Goal: Information Seeking & Learning: Learn about a topic

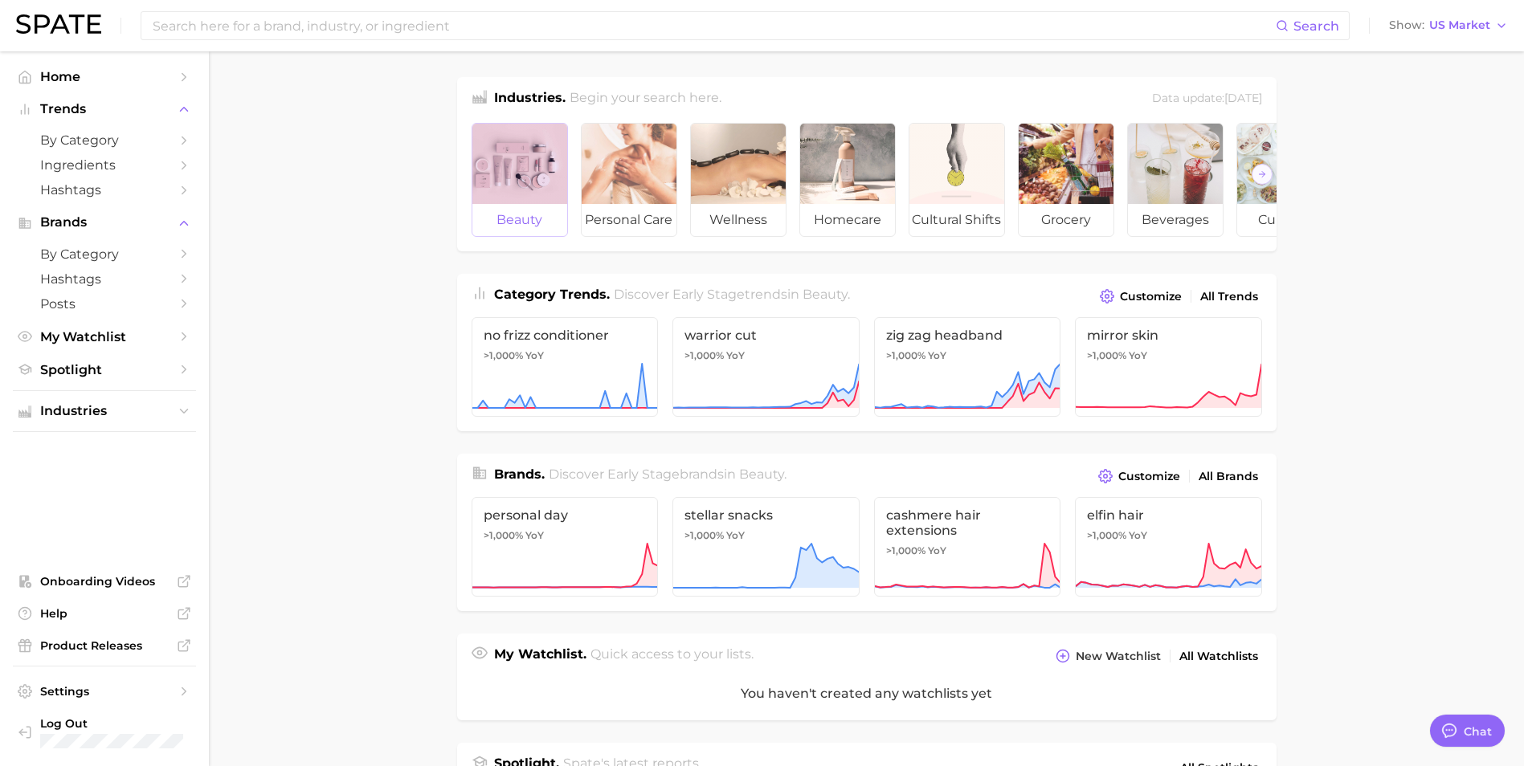
click at [512, 202] on div at bounding box center [519, 164] width 95 height 80
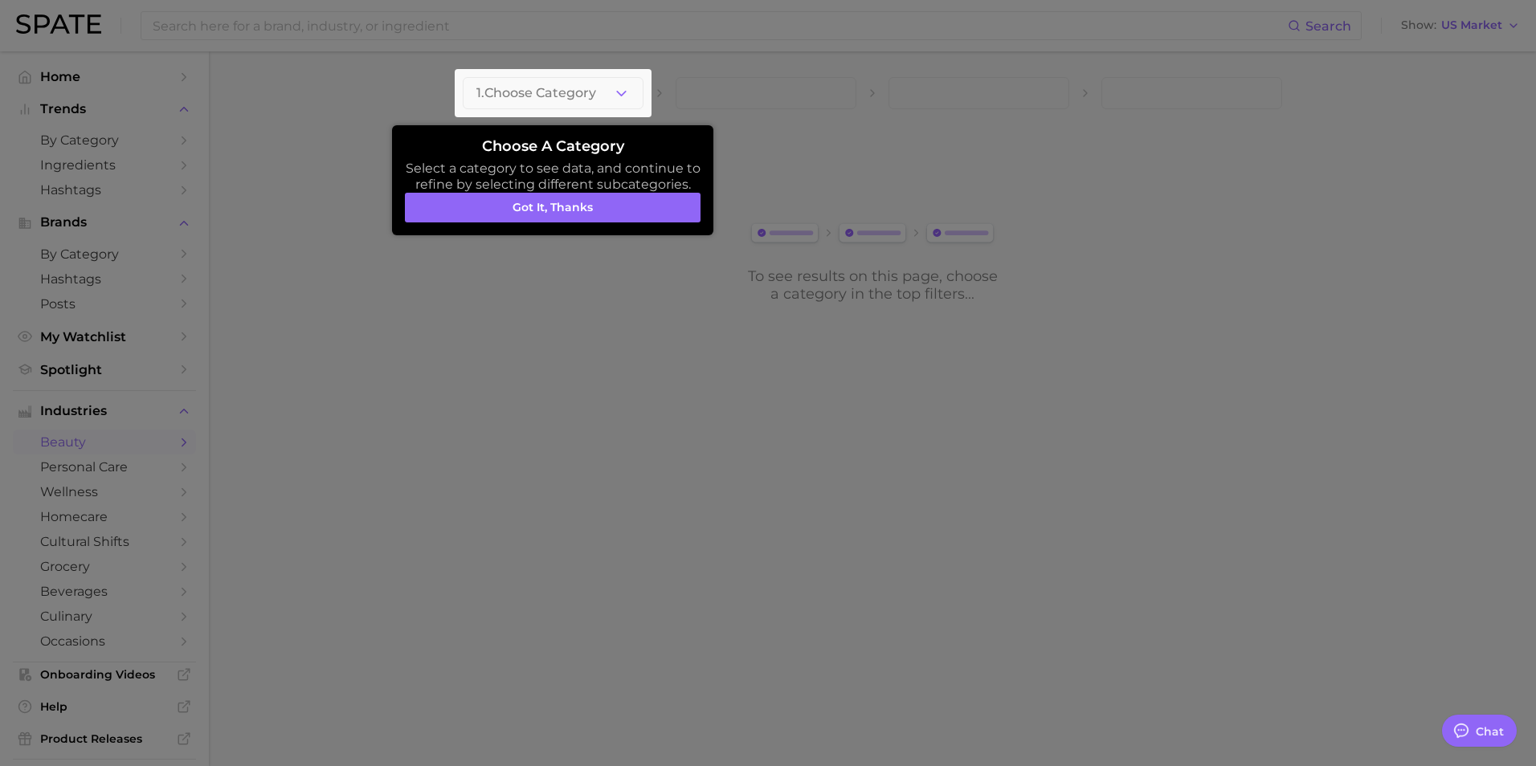
click at [501, 254] on div at bounding box center [768, 383] width 1536 height 766
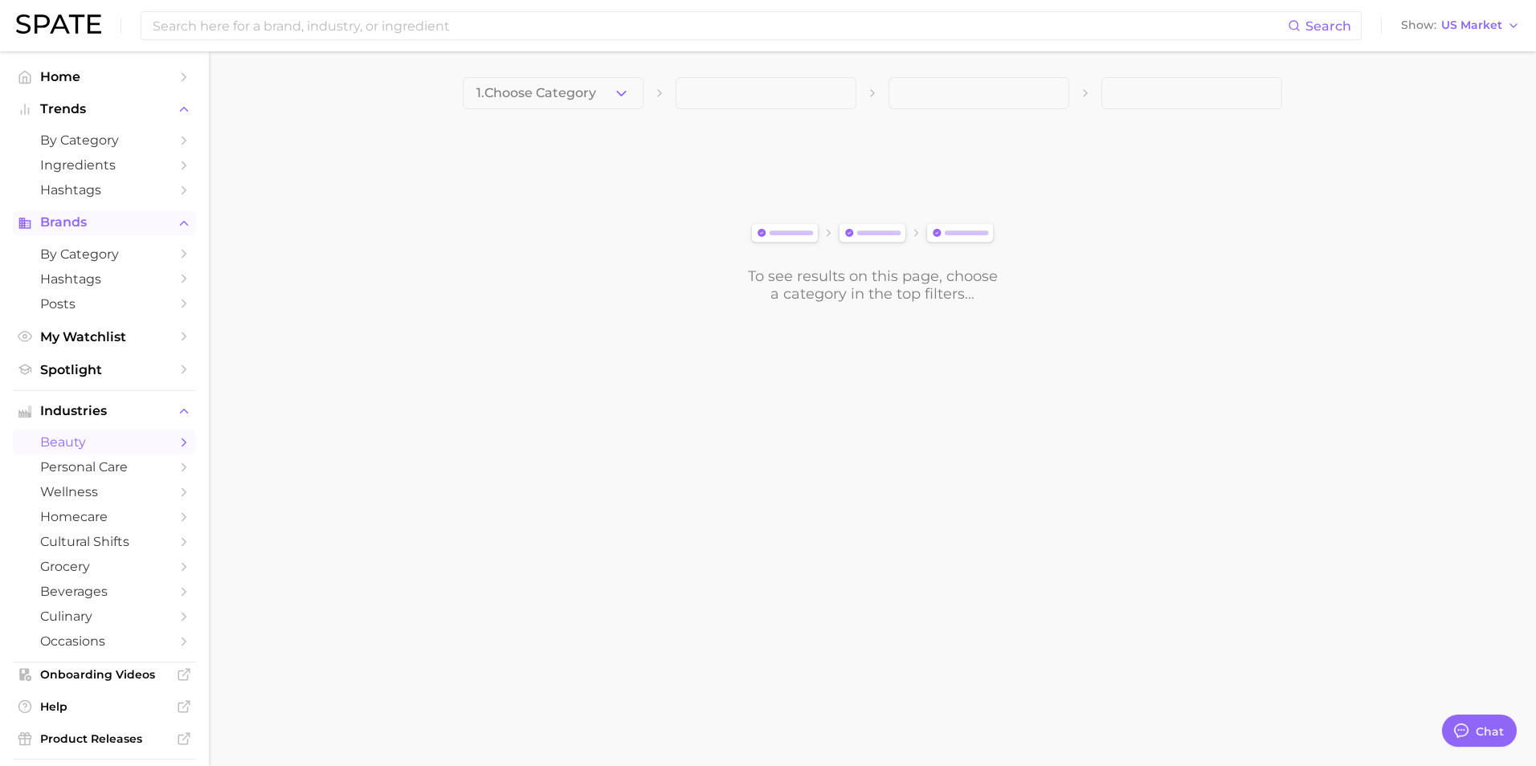
click at [72, 225] on span "Brands" at bounding box center [104, 222] width 129 height 14
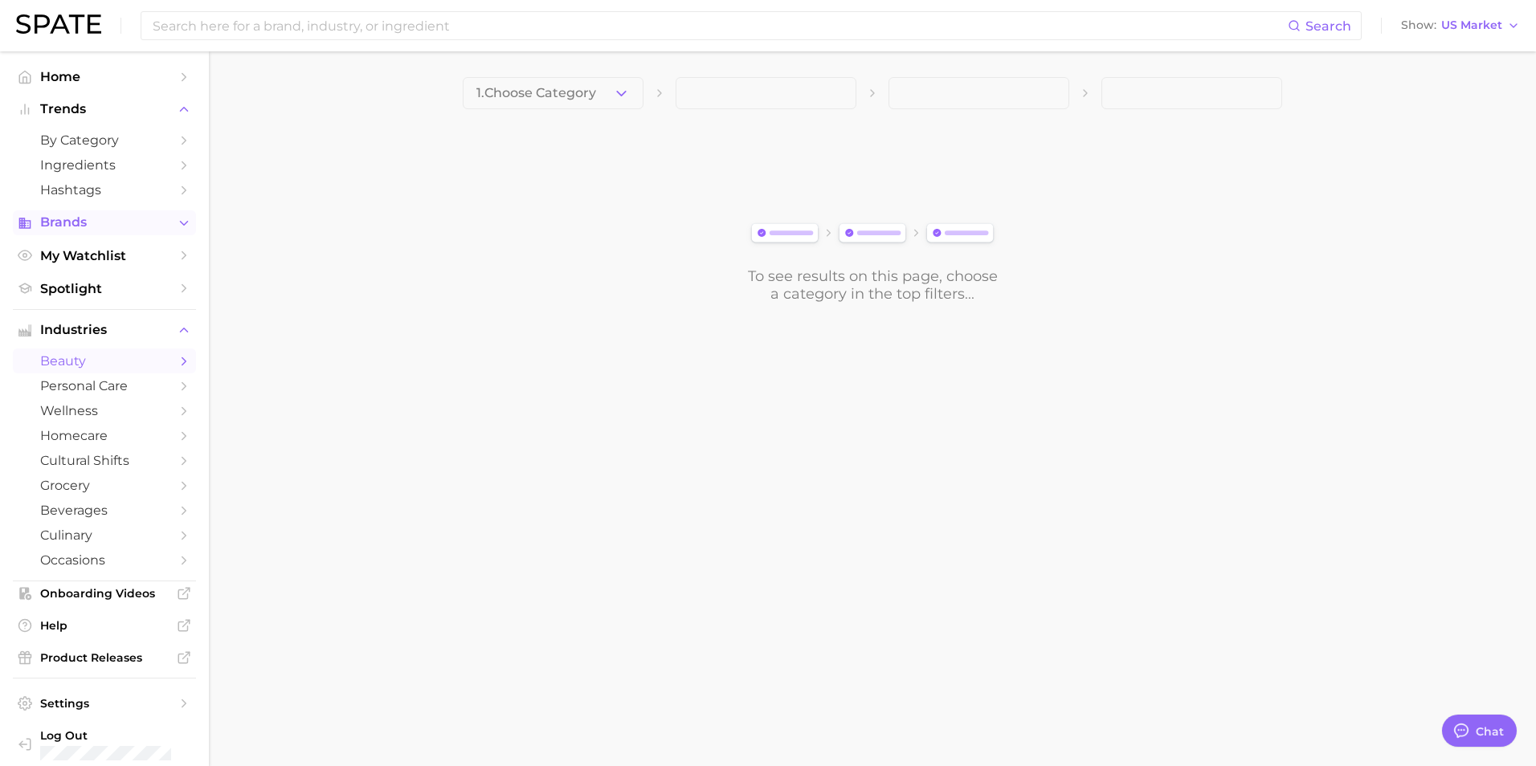
click at [86, 226] on span "Brands" at bounding box center [104, 222] width 129 height 14
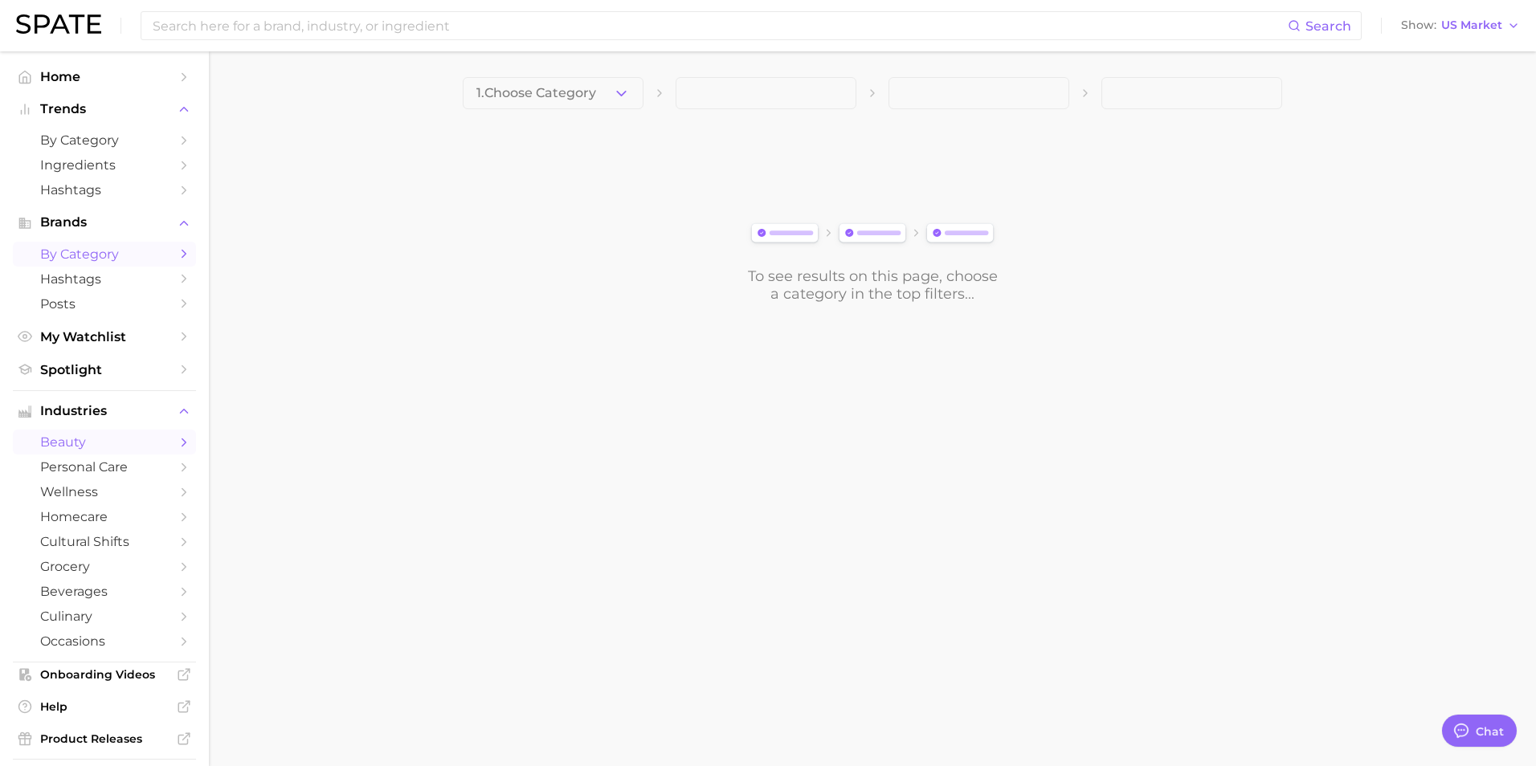
click at [90, 243] on link "by Category" at bounding box center [104, 254] width 183 height 25
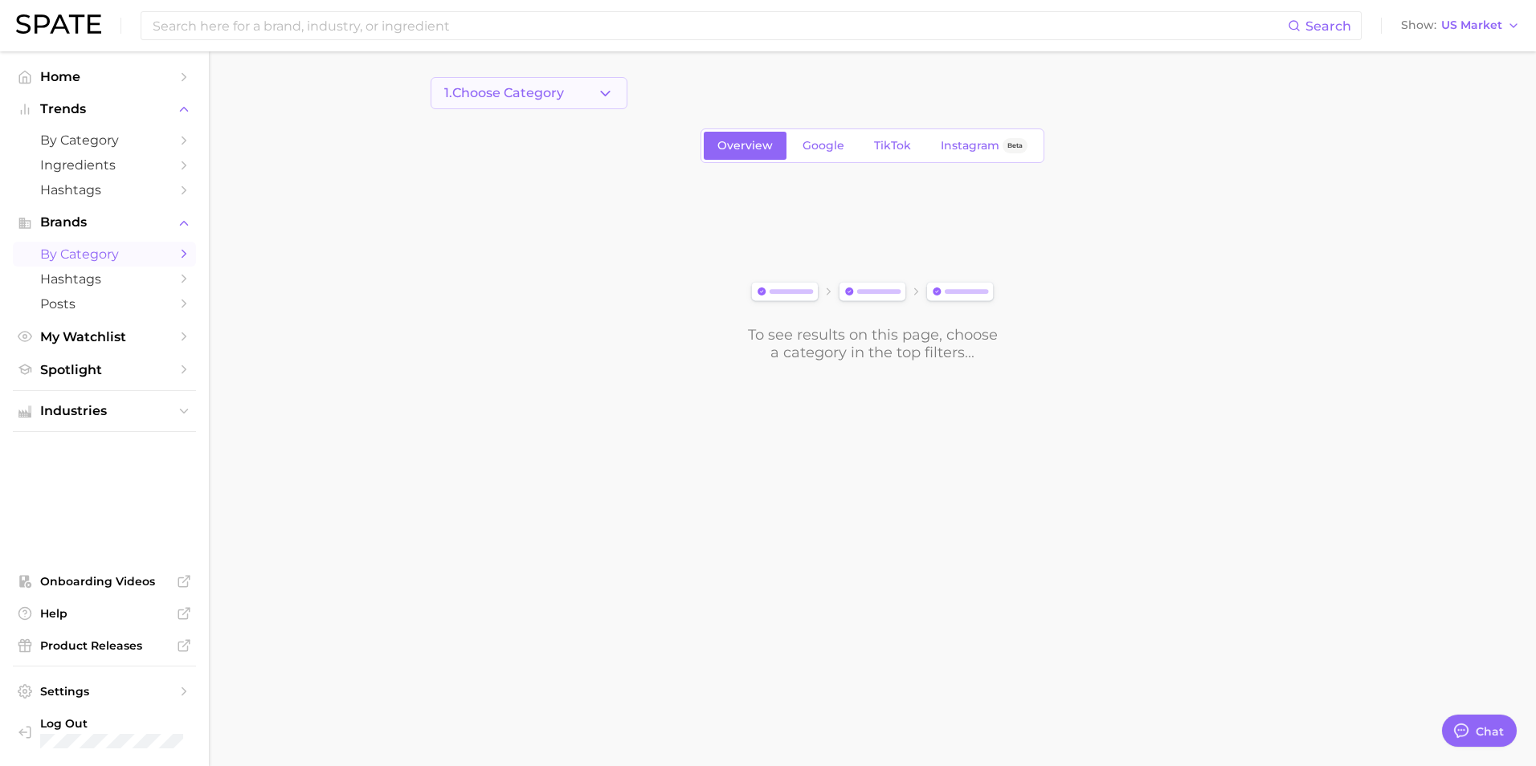
click at [595, 103] on button "1. Choose Category" at bounding box center [529, 93] width 197 height 32
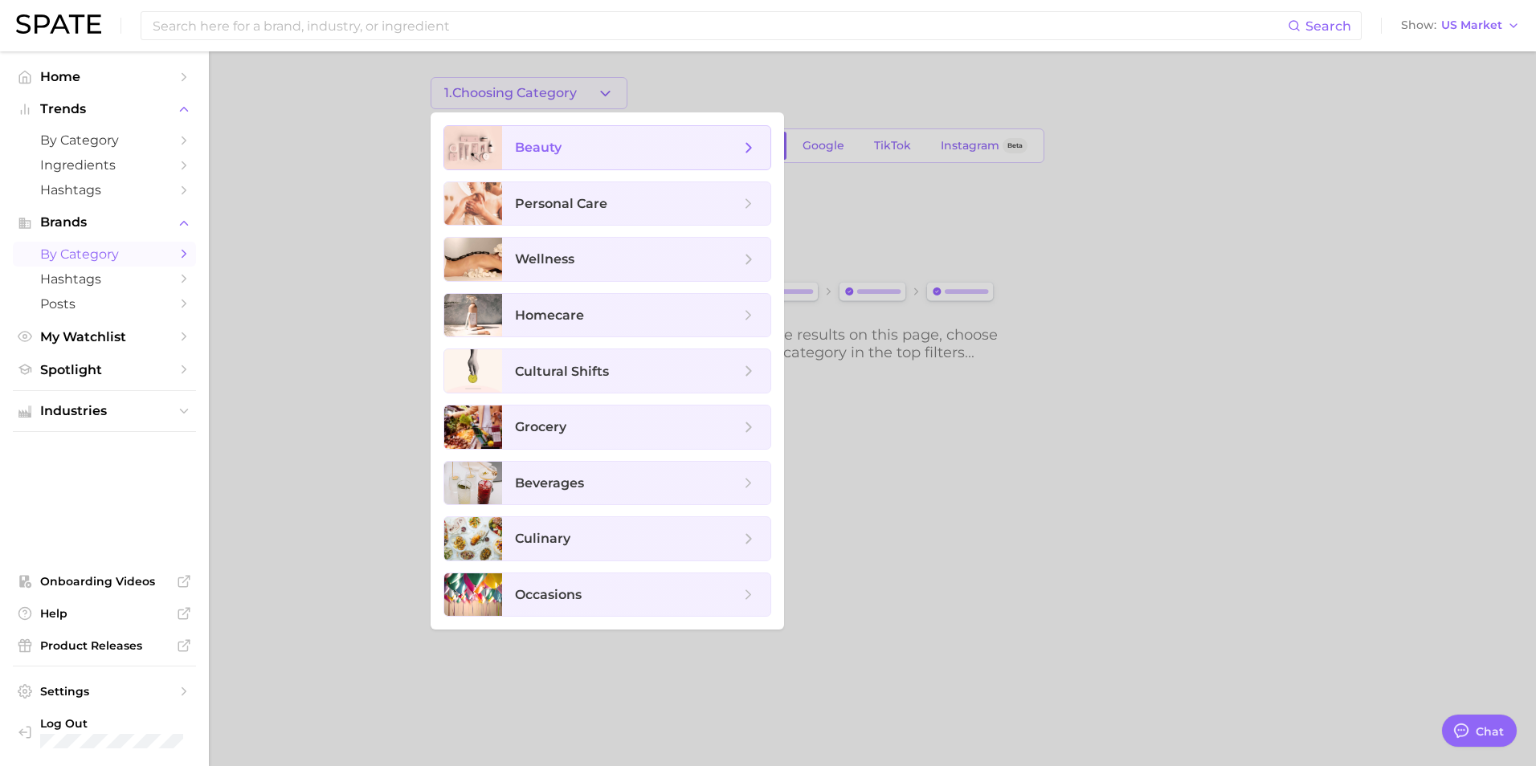
click at [582, 154] on span "beauty" at bounding box center [627, 148] width 225 height 18
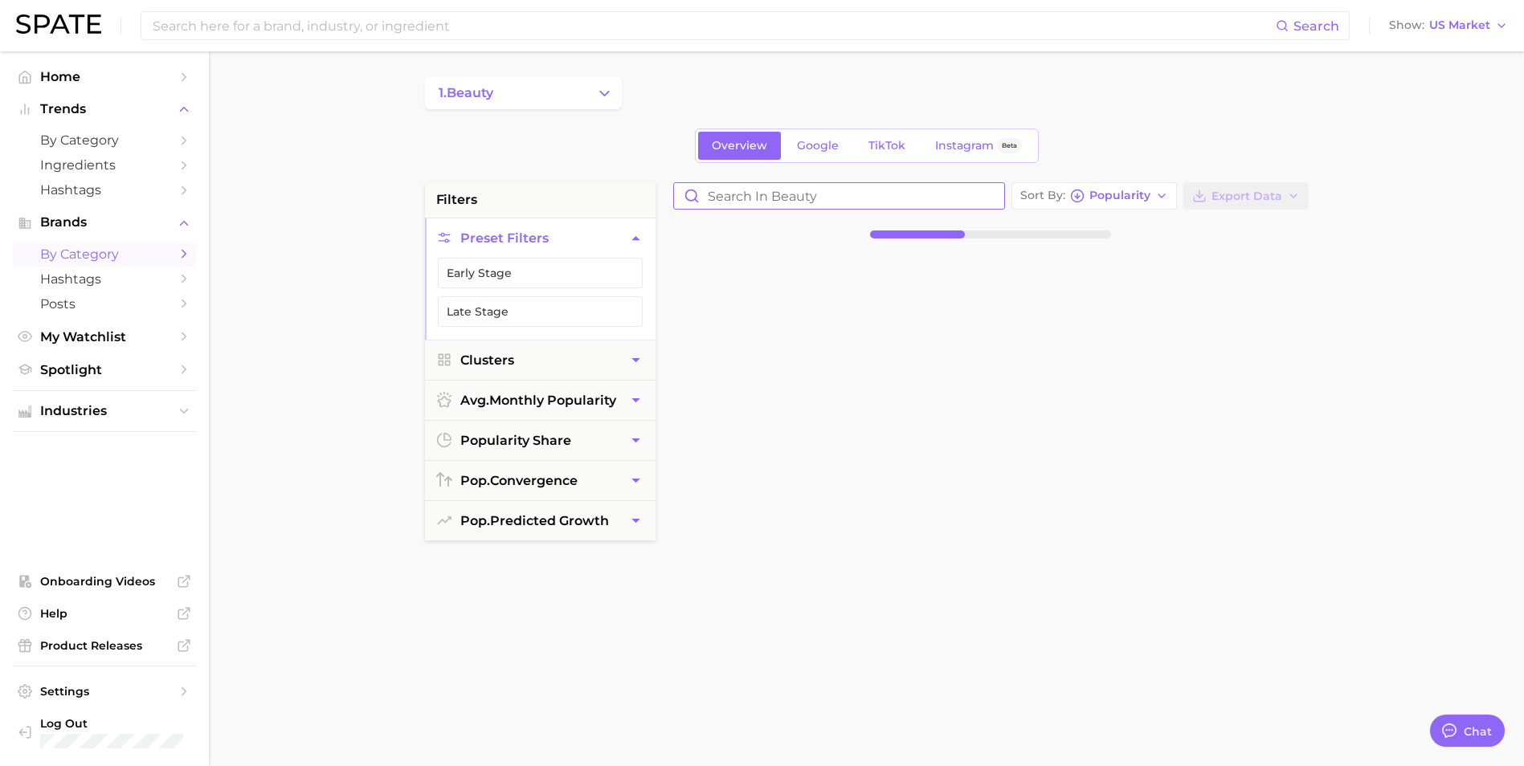
click at [745, 198] on input "Search in beauty" at bounding box center [839, 196] width 330 height 26
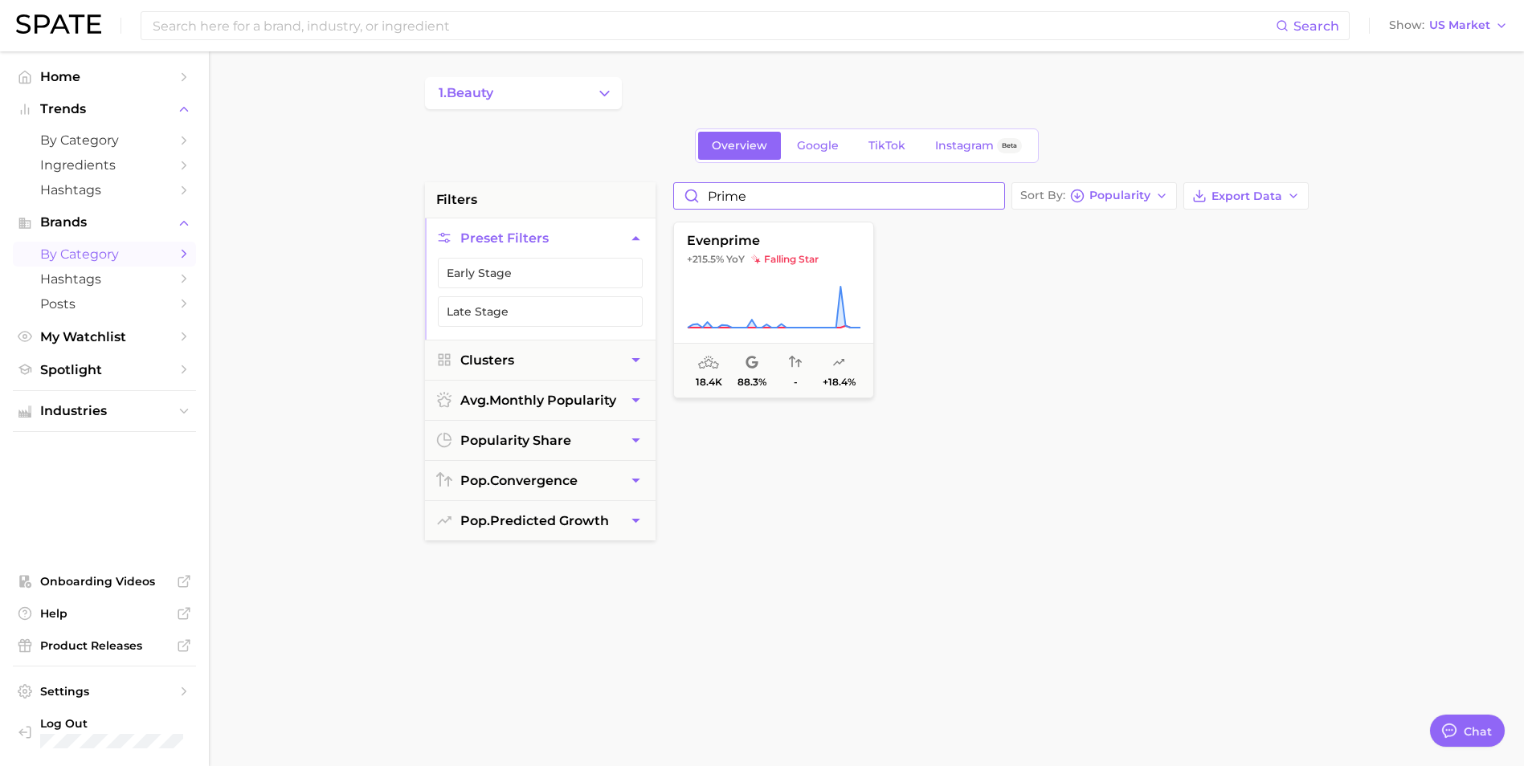
click at [780, 204] on input "prime" at bounding box center [839, 196] width 330 height 26
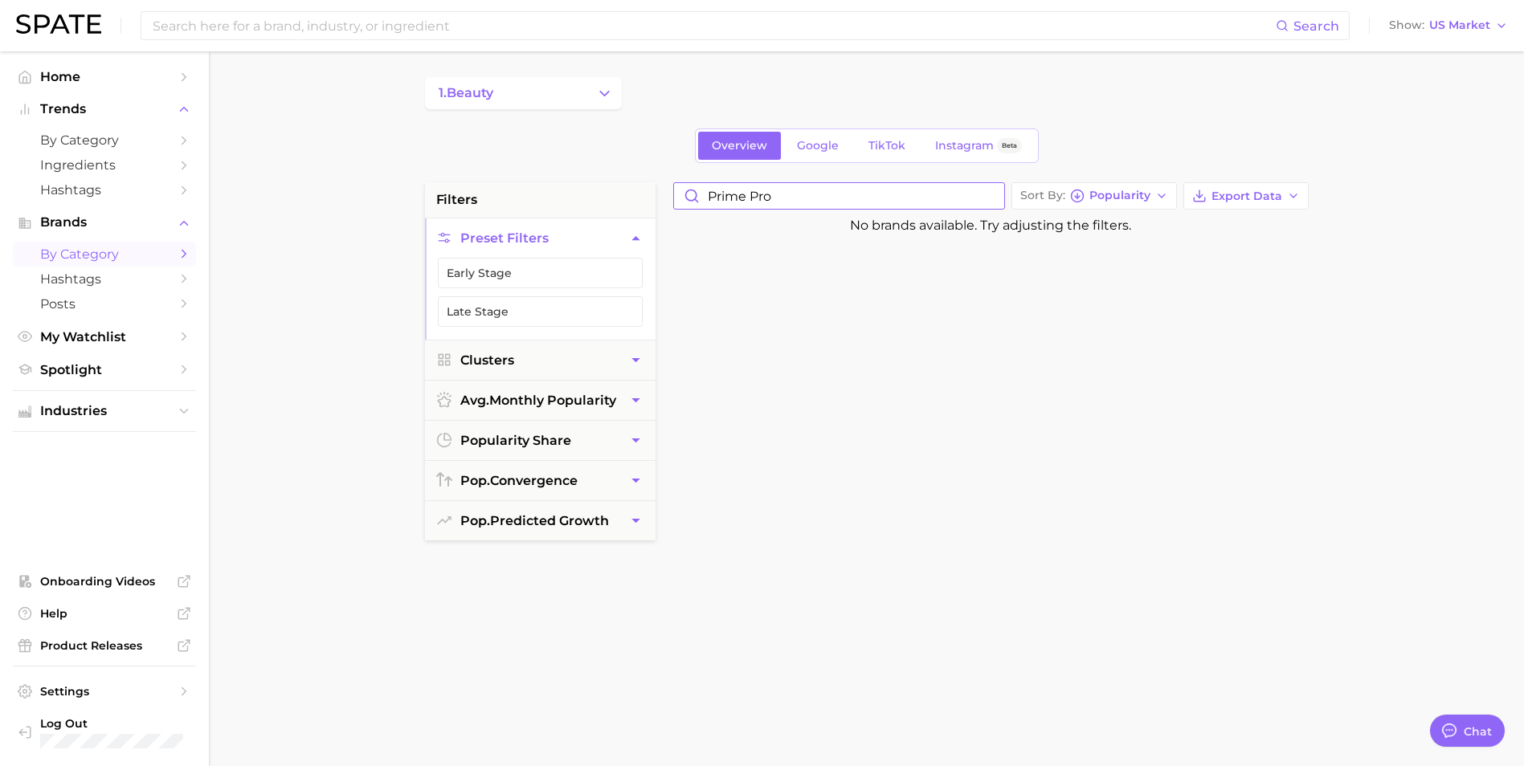
type input "prime pro"
